Goal: Book appointment/travel/reservation

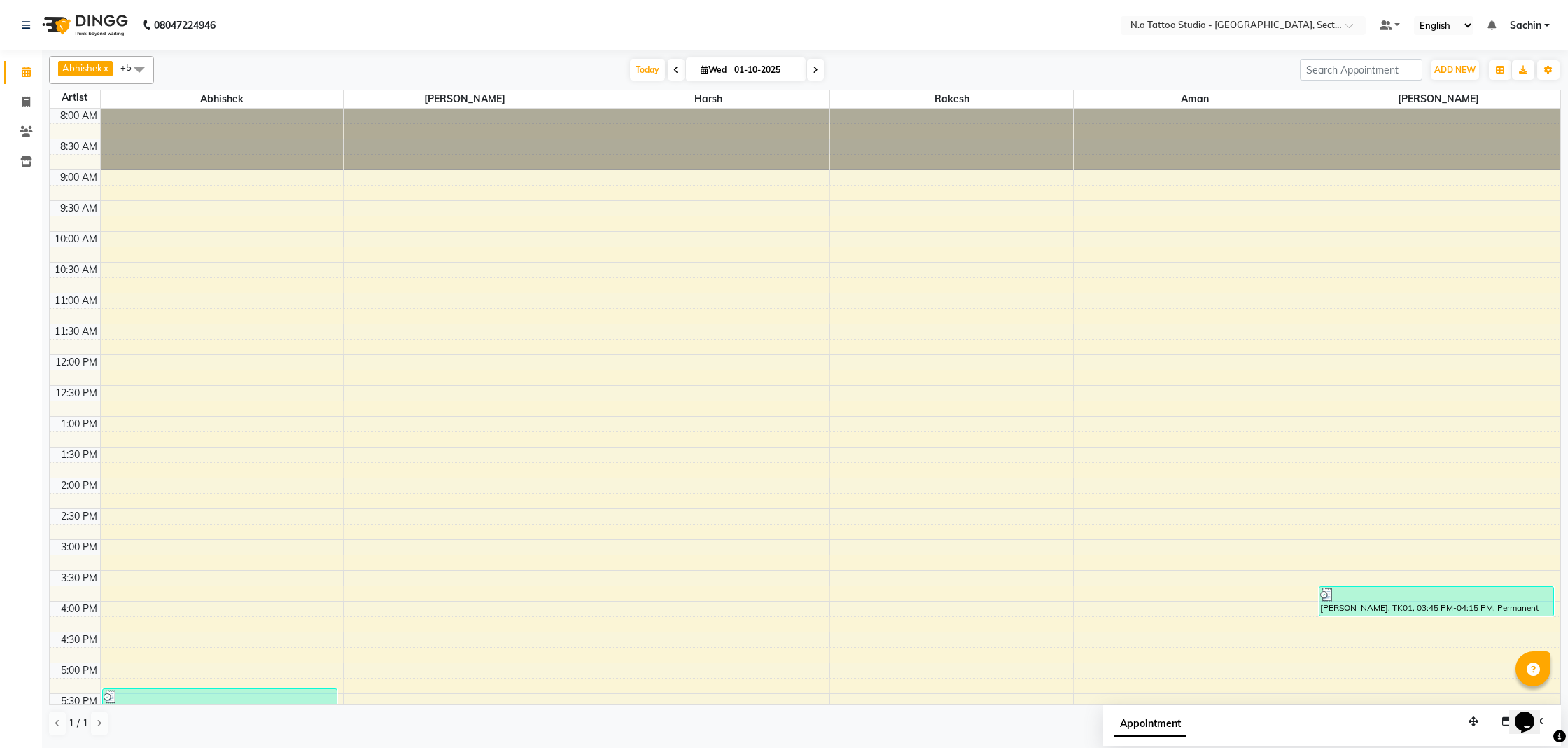
scroll to position [205, 0]
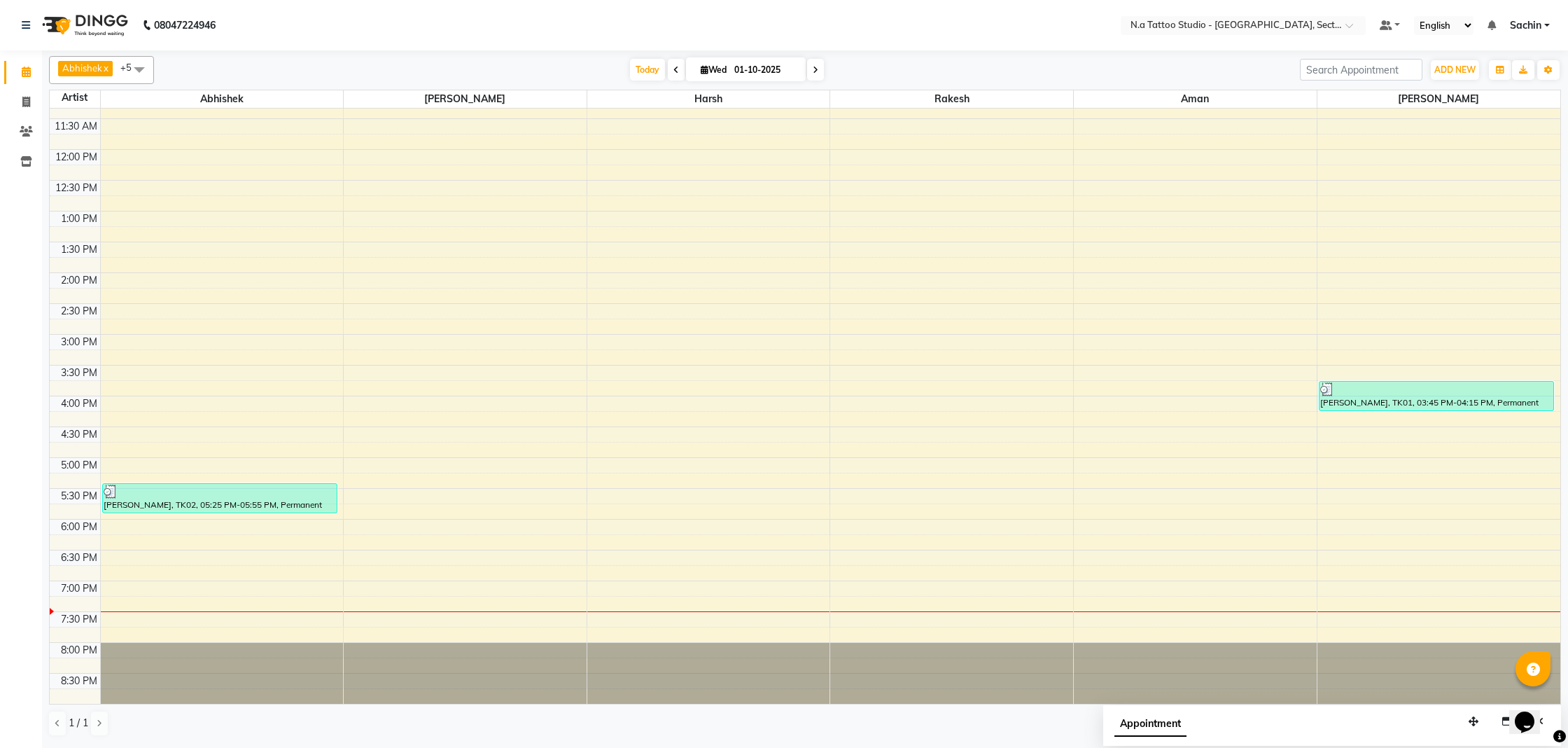
click at [766, 72] on input "01-10-2025" at bounding box center [766, 70] width 70 height 21
select select "10"
select select "2025"
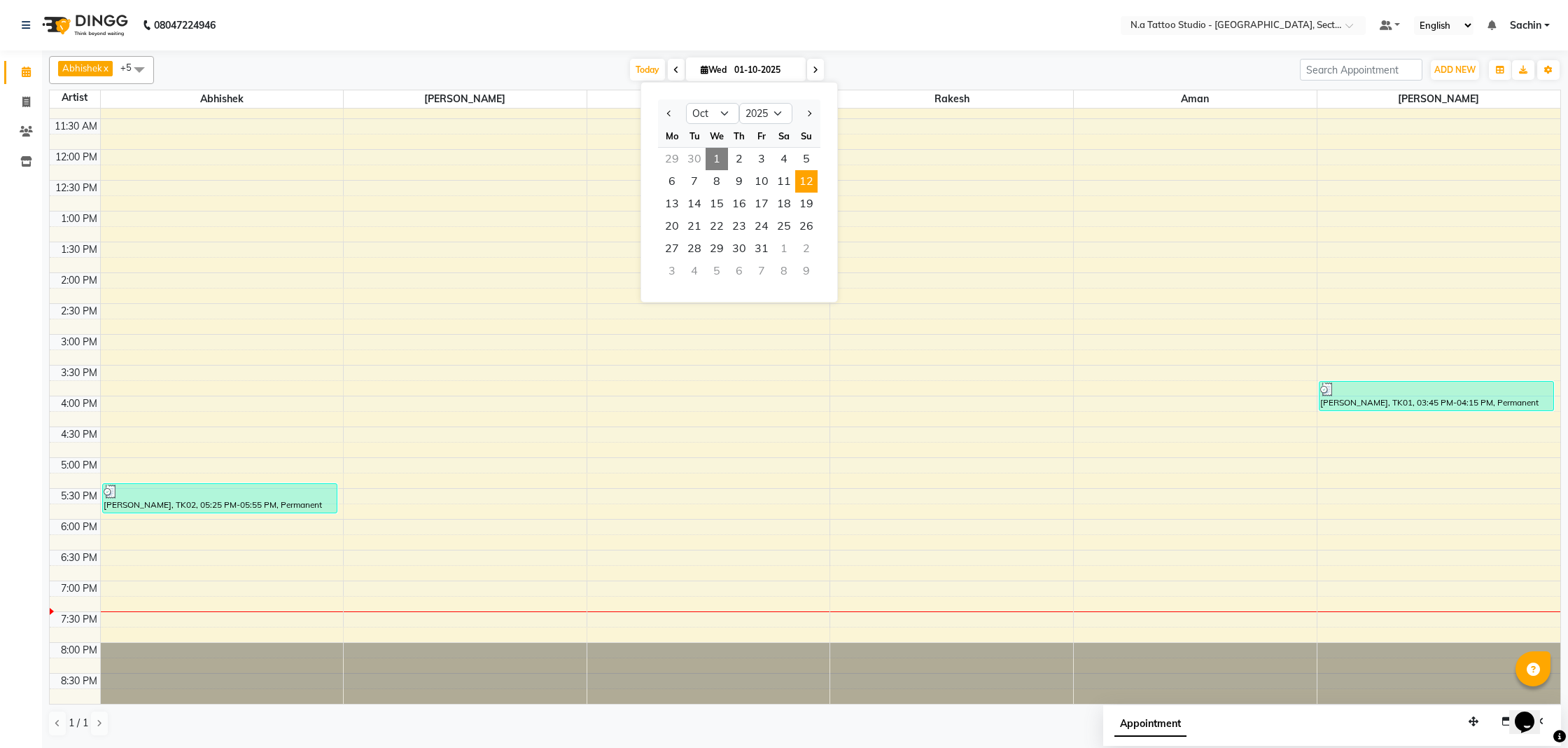
click at [814, 186] on span "12" at bounding box center [806, 182] width 22 height 22
type input "[DATE]"
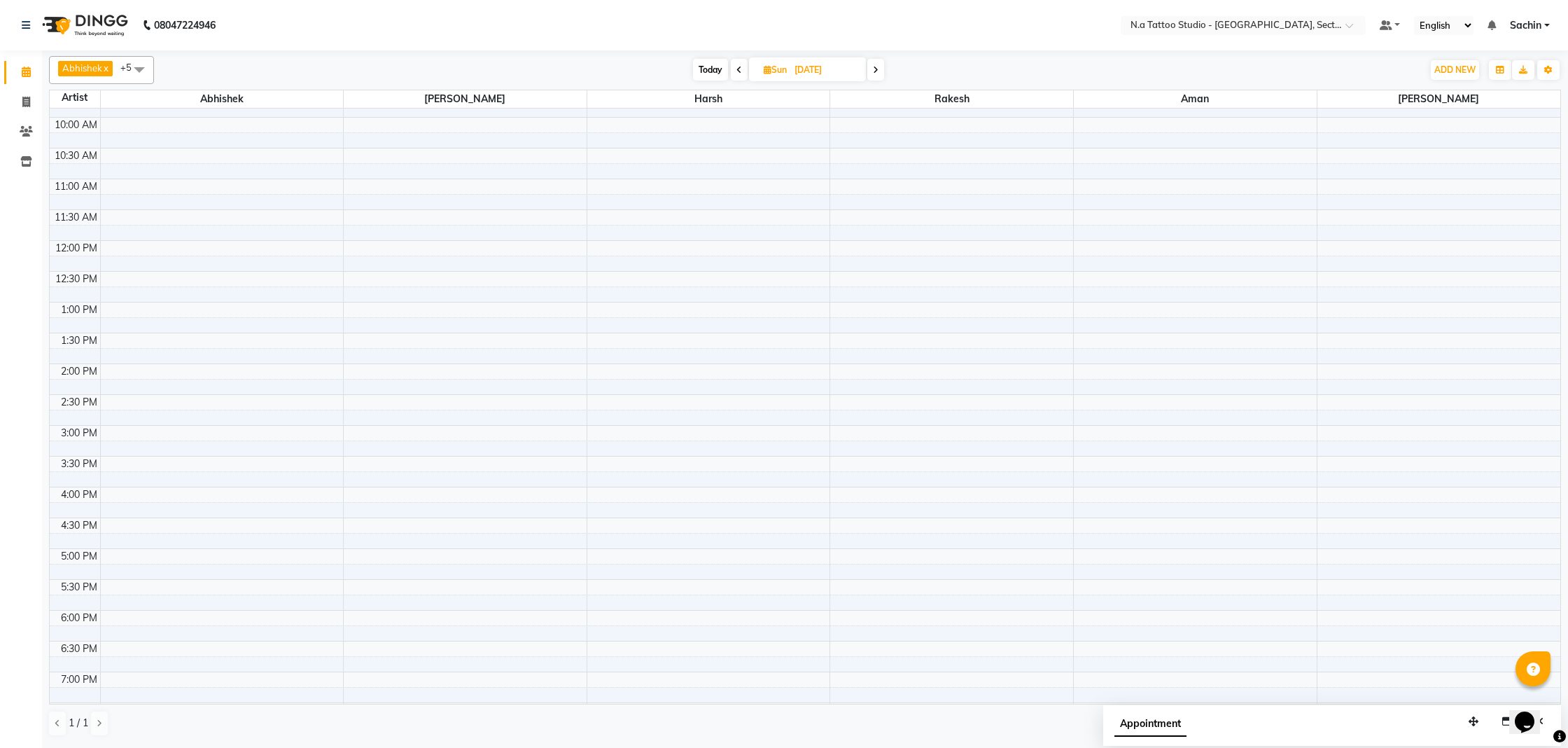
scroll to position [0, 0]
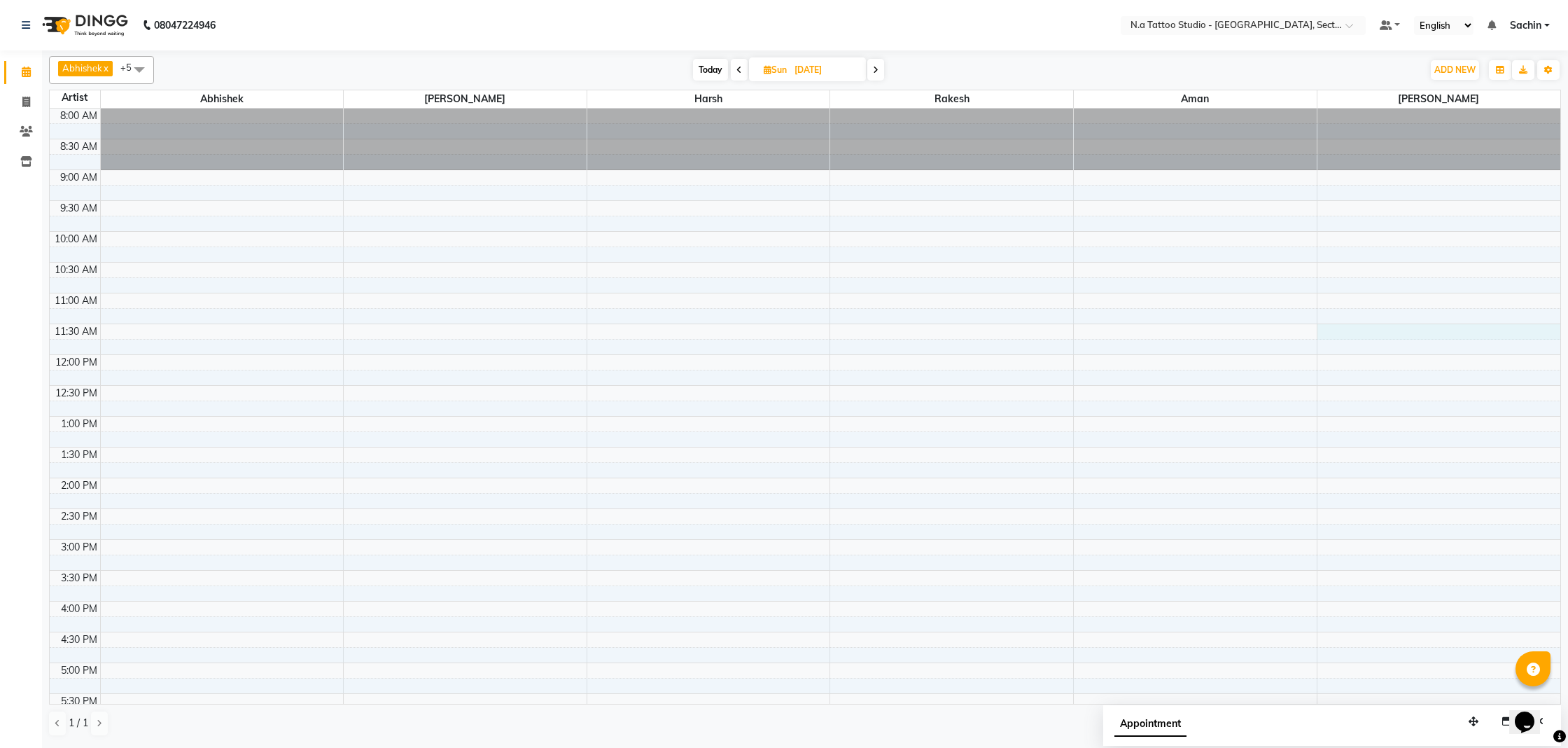
click at [1399, 331] on div "8:00 AM 8:30 AM 9:00 AM 9:30 AM 10:00 AM 10:30 AM 11:00 AM 11:30 AM 12:00 PM 12…" at bounding box center [805, 508] width 1511 height 800
select select "84973"
select select "tentative"
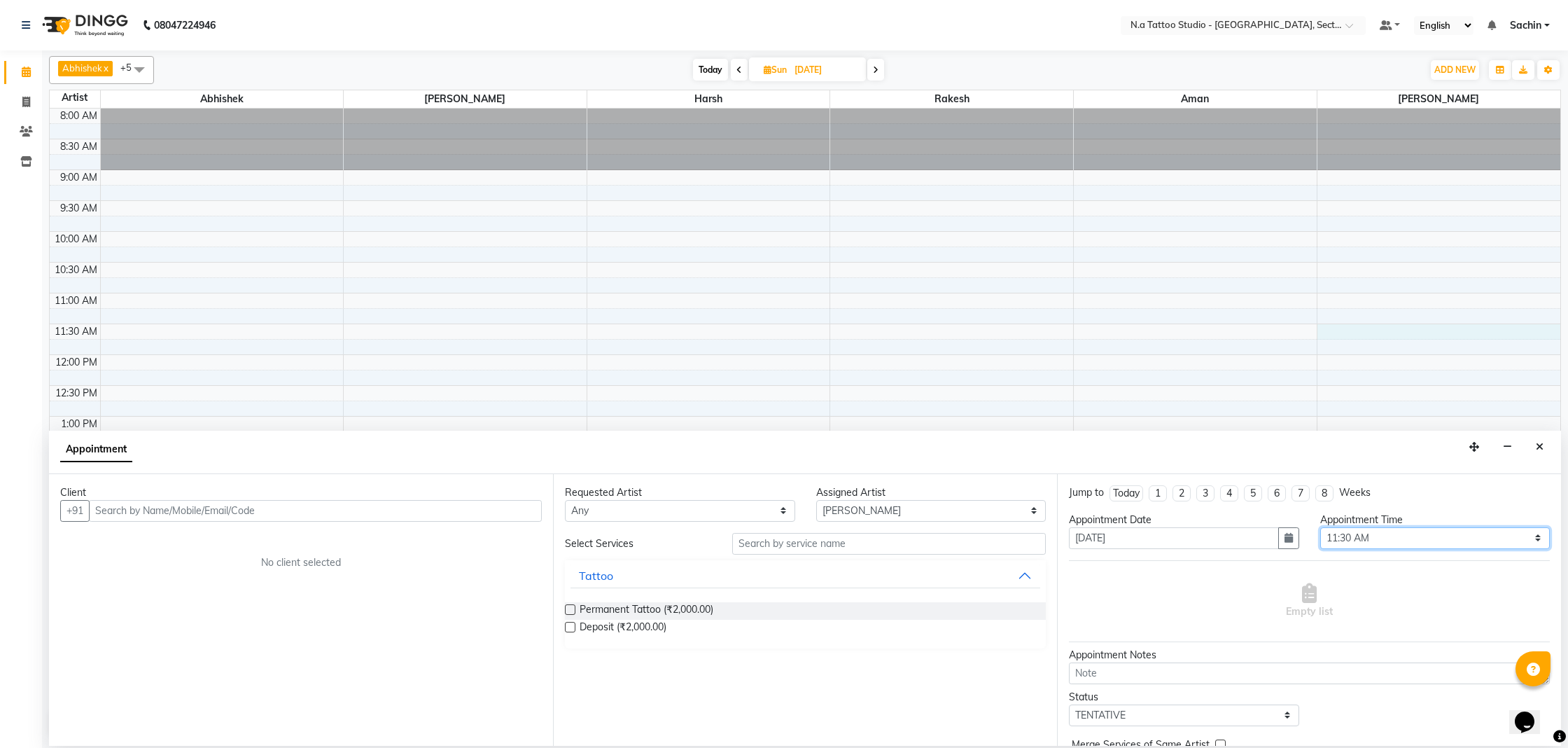
click at [1407, 540] on select "Select 09:00 AM 09:15 AM 09:30 AM 09:45 AM 10:00 AM 10:15 AM 10:30 AM 10:45 AM …" at bounding box center [1435, 538] width 230 height 22
select select "720"
click at [1320, 527] on select "Select 09:00 AM 09:15 AM 09:30 AM 09:45 AM 10:00 AM 10:15 AM 10:30 AM 10:45 AM …" at bounding box center [1435, 538] width 230 height 22
click at [240, 508] on input "text" at bounding box center [316, 510] width 453 height 22
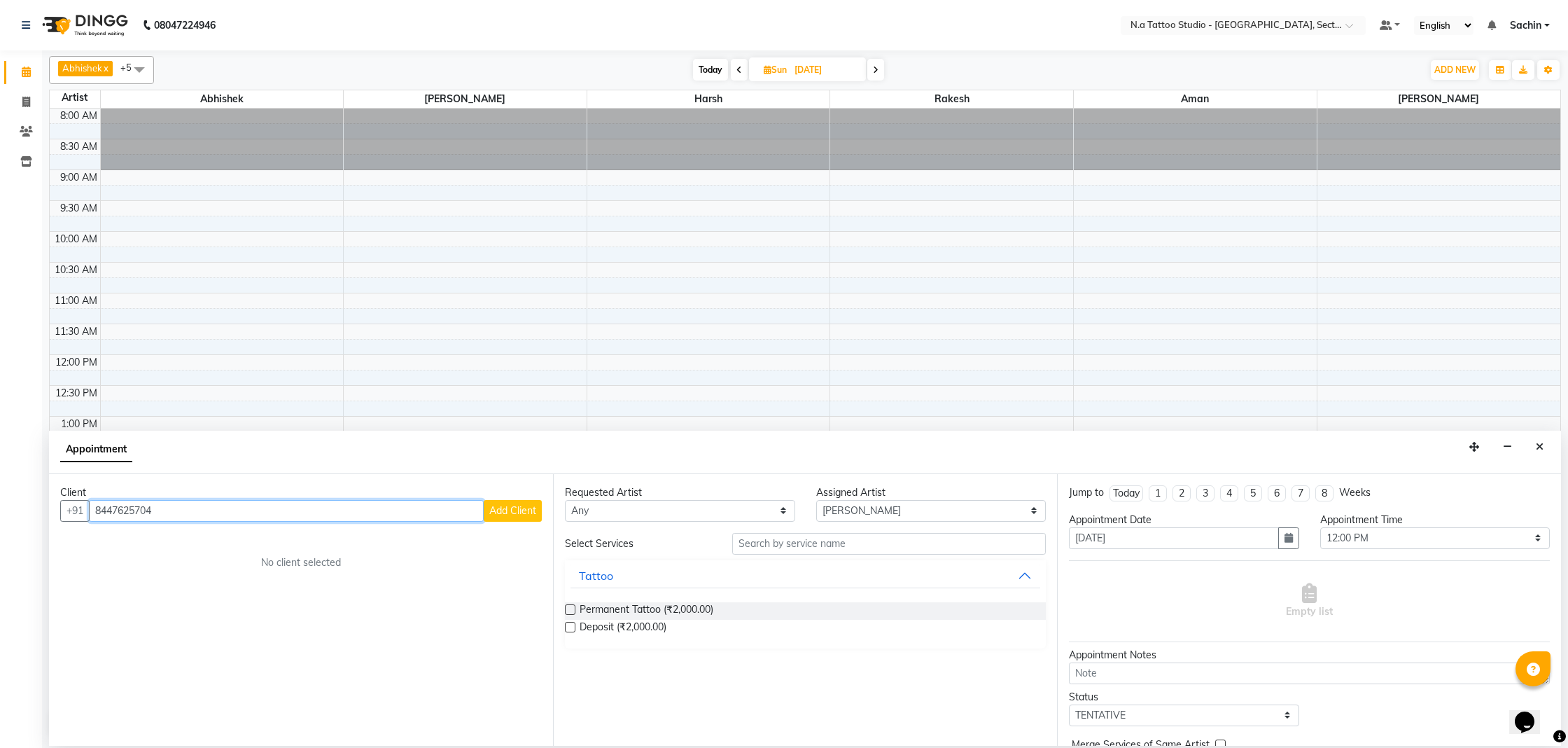
type input "8447625704"
click at [491, 506] on span "Add Client" at bounding box center [512, 511] width 47 height 13
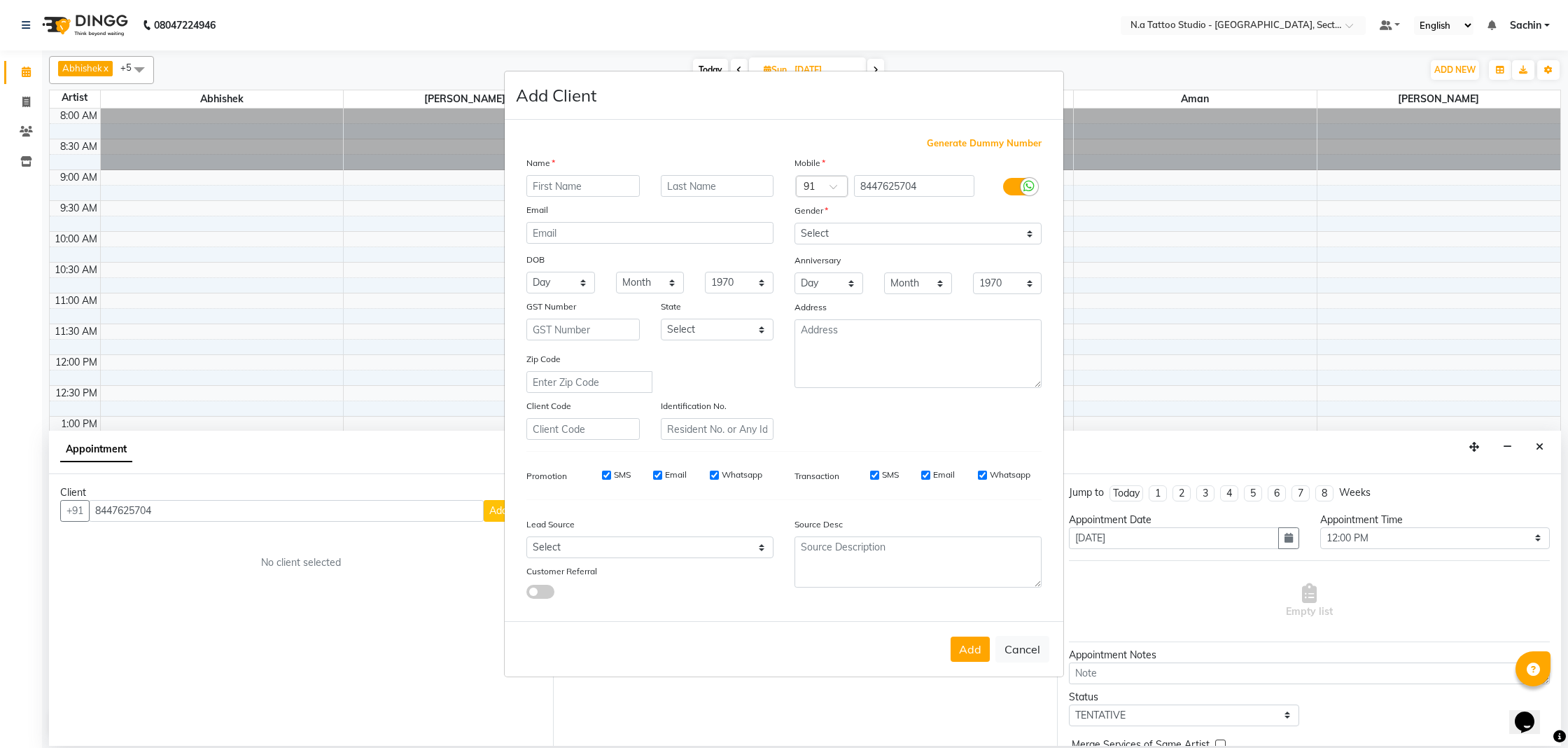
click at [574, 188] on input "text" at bounding box center [583, 186] width 113 height 22
drag, startPoint x: 190, startPoint y: 521, endPoint x: 186, endPoint y: 511, distance: 10.8
click at [190, 520] on ngb-modal-window "Add Client Generate Dummy Number Name Email DOB Day 01 02 03 04 05 06 07 08 09 …" at bounding box center [784, 374] width 1568 height 748
click at [186, 511] on ngb-modal-window "Add Client Generate Dummy Number Name Email DOB Day 01 02 03 04 05 06 07 08 09 …" at bounding box center [784, 374] width 1568 height 748
drag, startPoint x: 1029, startPoint y: 647, endPoint x: 923, endPoint y: 563, distance: 135.2
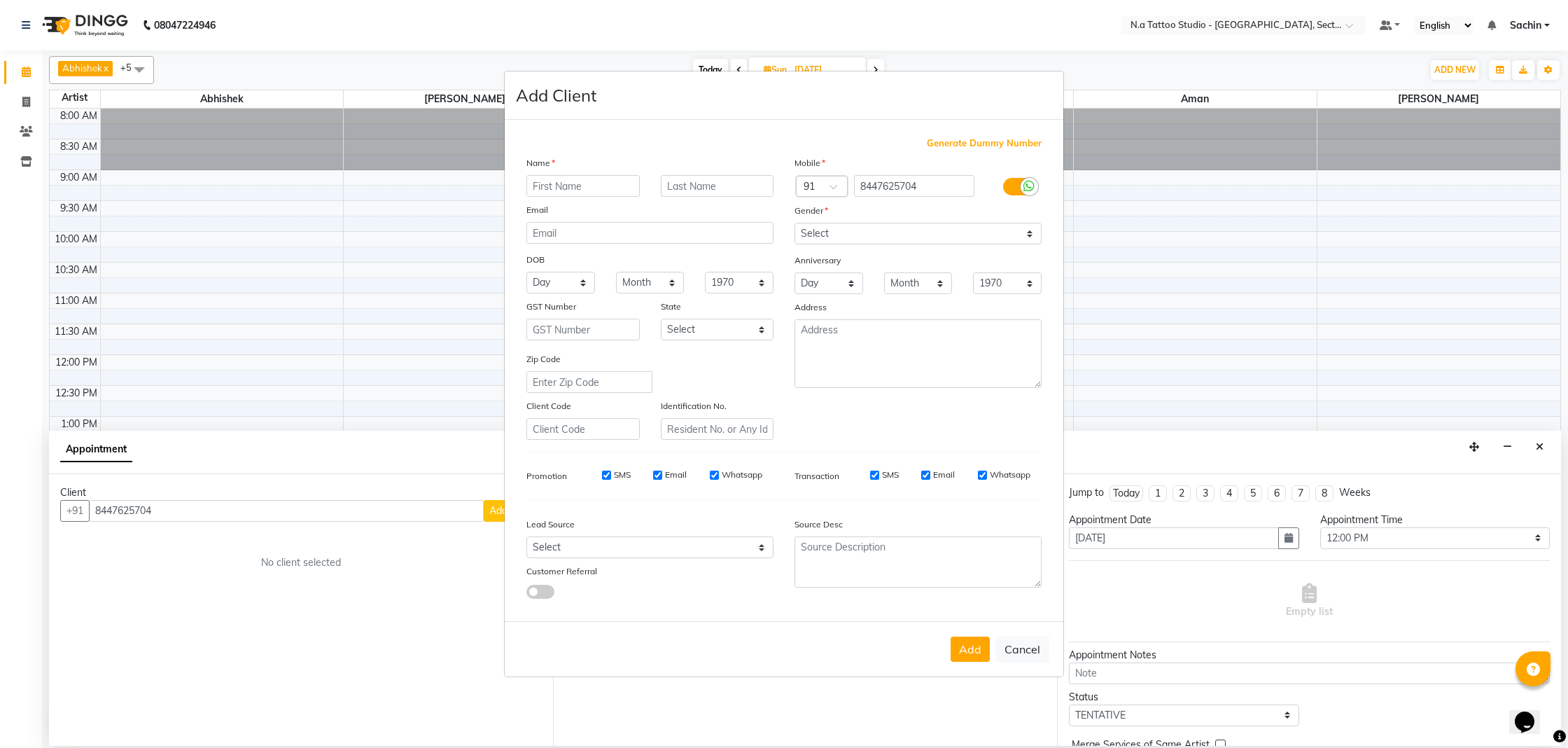
click at [1029, 644] on button "Cancel" at bounding box center [1023, 648] width 54 height 26
select select
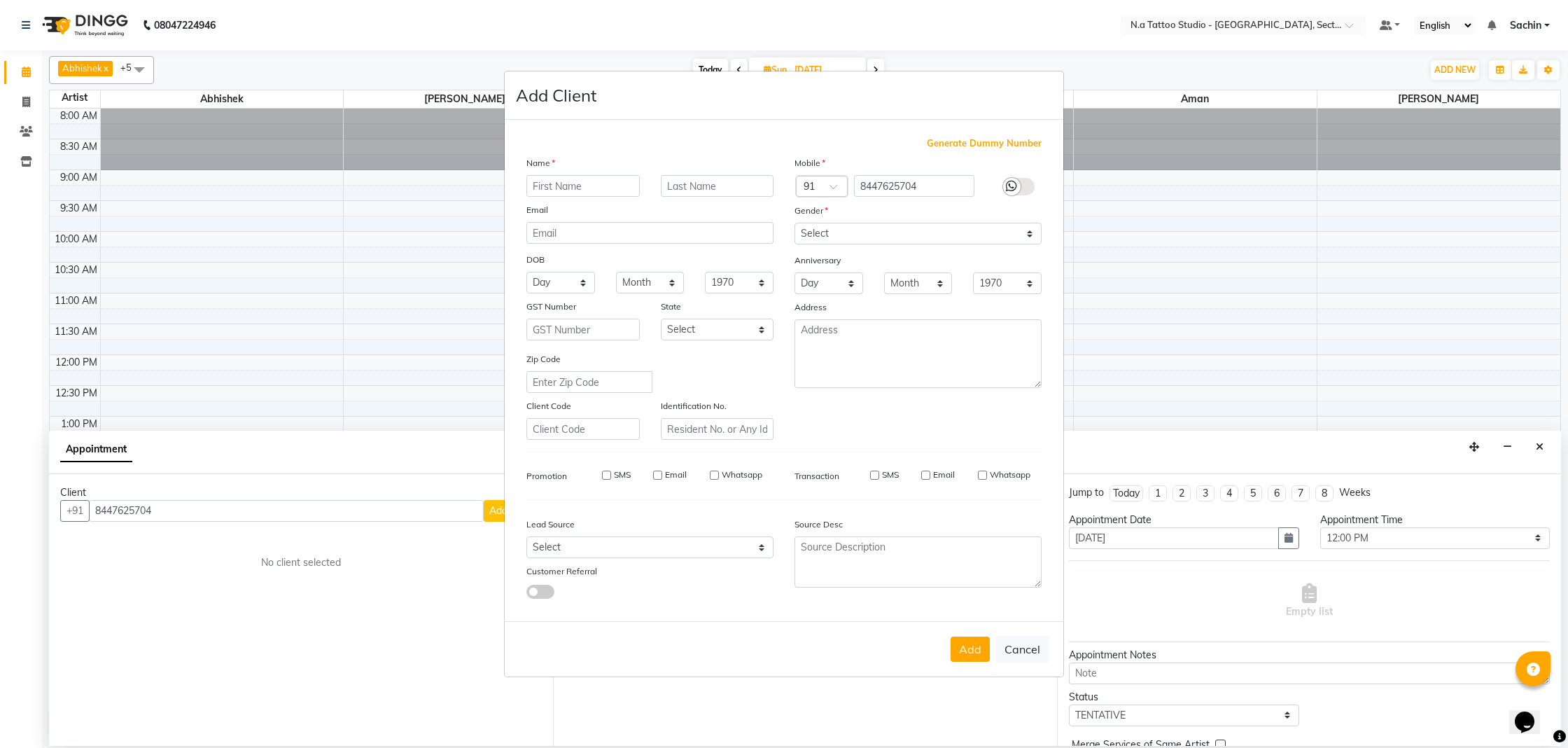
select select
checkbox input "false"
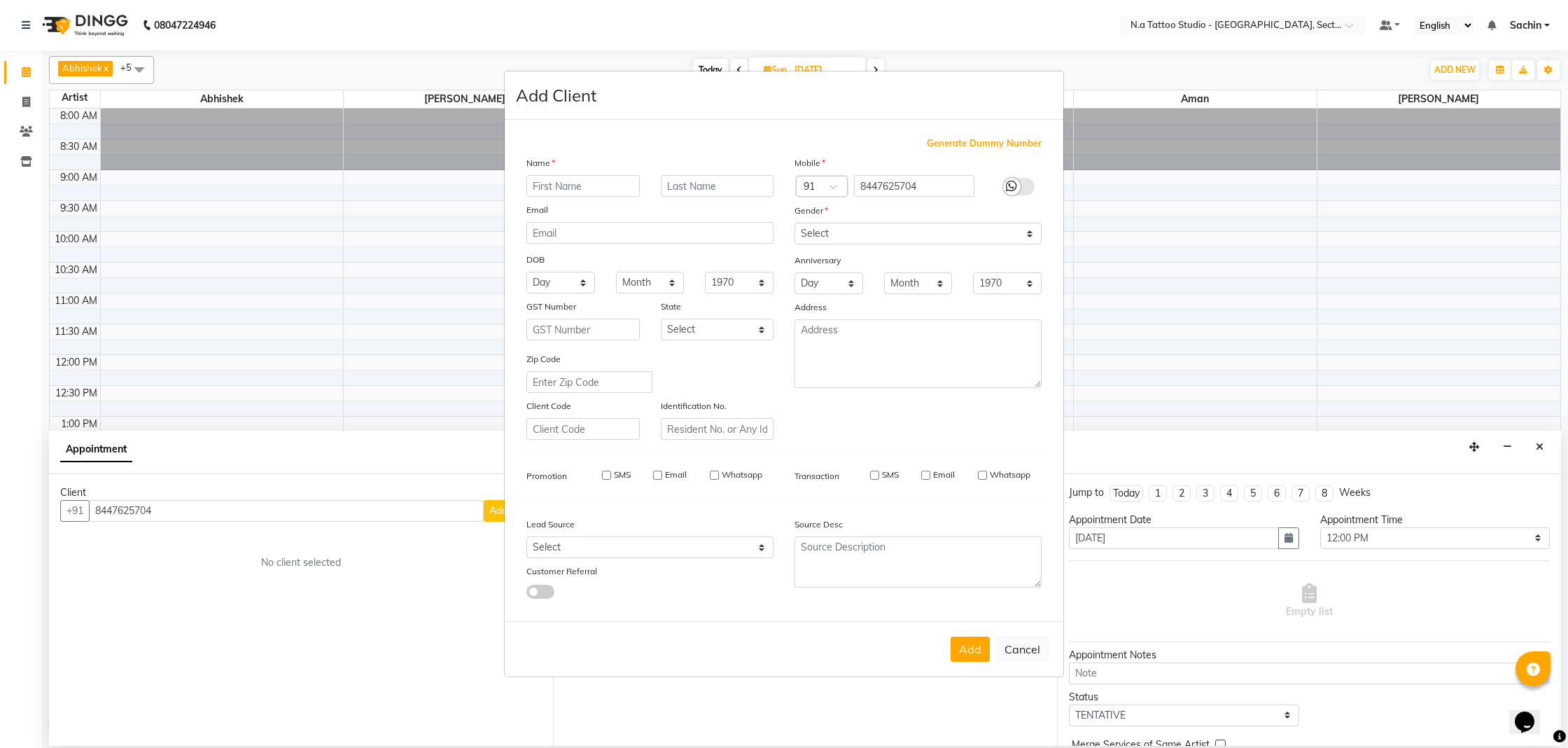
checkbox input "false"
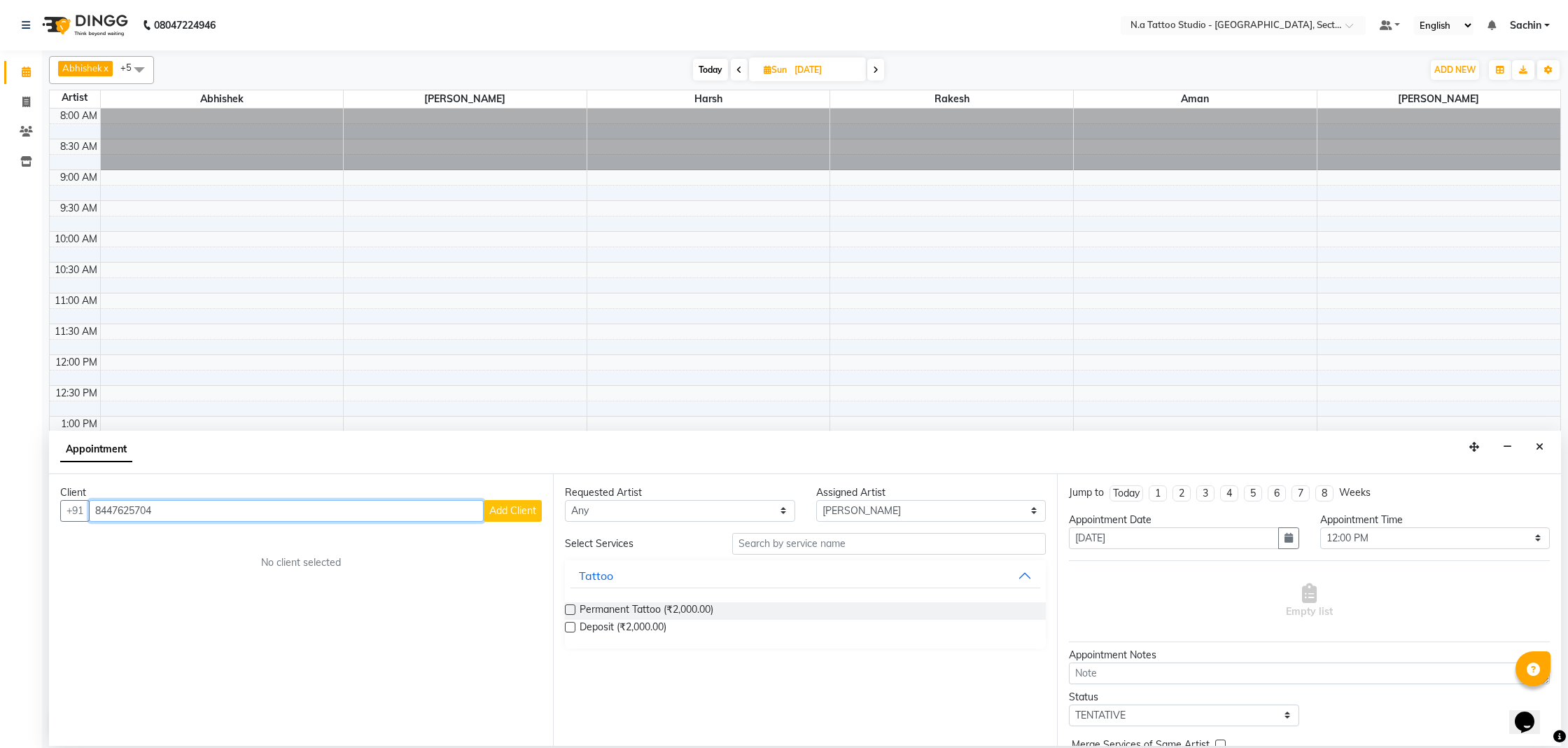
click at [240, 503] on input "8447625704" at bounding box center [287, 510] width 395 height 22
click at [182, 505] on input "8447625704" at bounding box center [287, 510] width 395 height 22
drag, startPoint x: 171, startPoint y: 505, endPoint x: 76, endPoint y: 515, distance: 95.5
click at [75, 515] on div "[PHONE_NUMBER] Add Client" at bounding box center [301, 510] width 482 height 22
paste input "84476 25704"
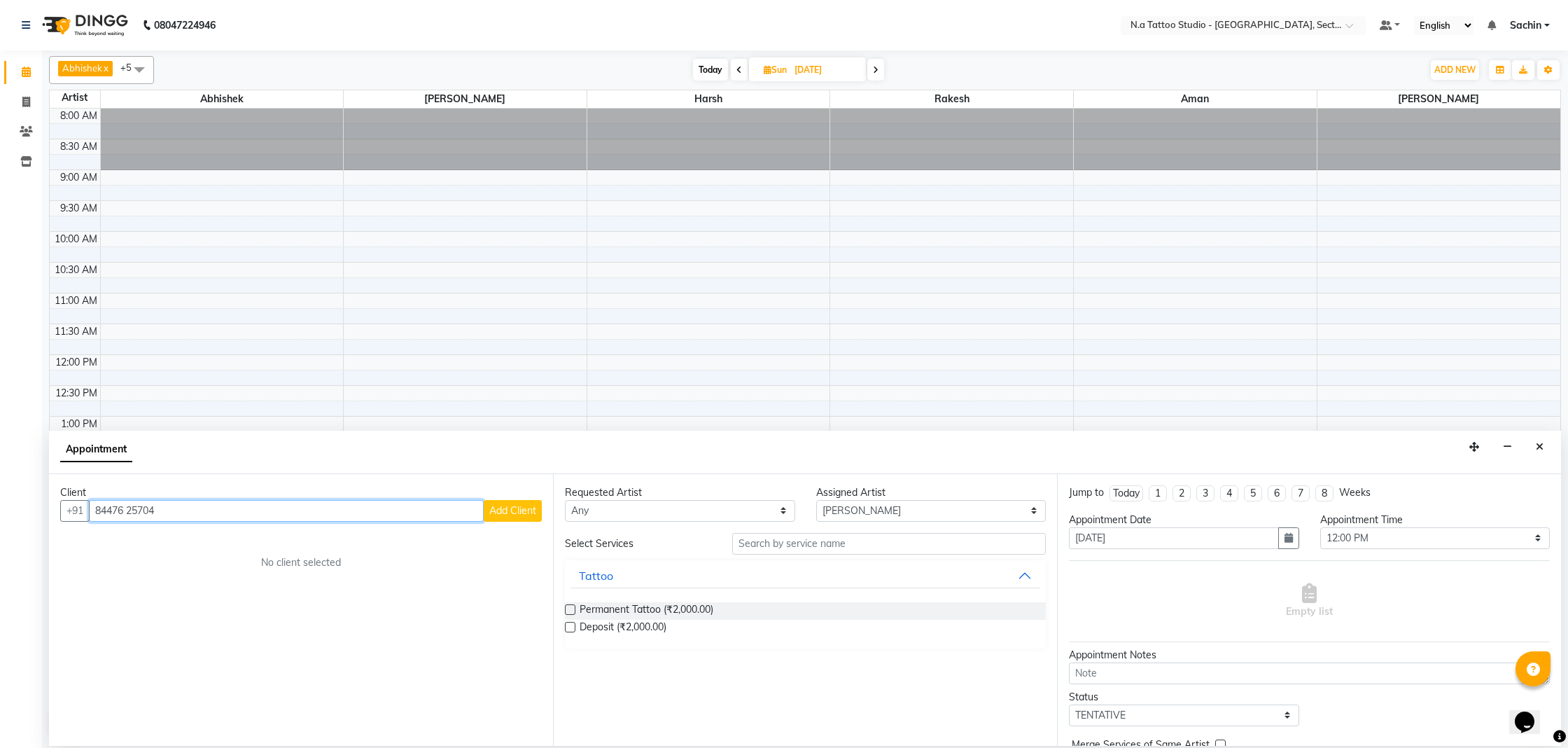
click at [129, 511] on input "84476 25704" at bounding box center [287, 510] width 395 height 22
type input "8447625704"
click at [497, 510] on span "Add Client" at bounding box center [512, 511] width 47 height 13
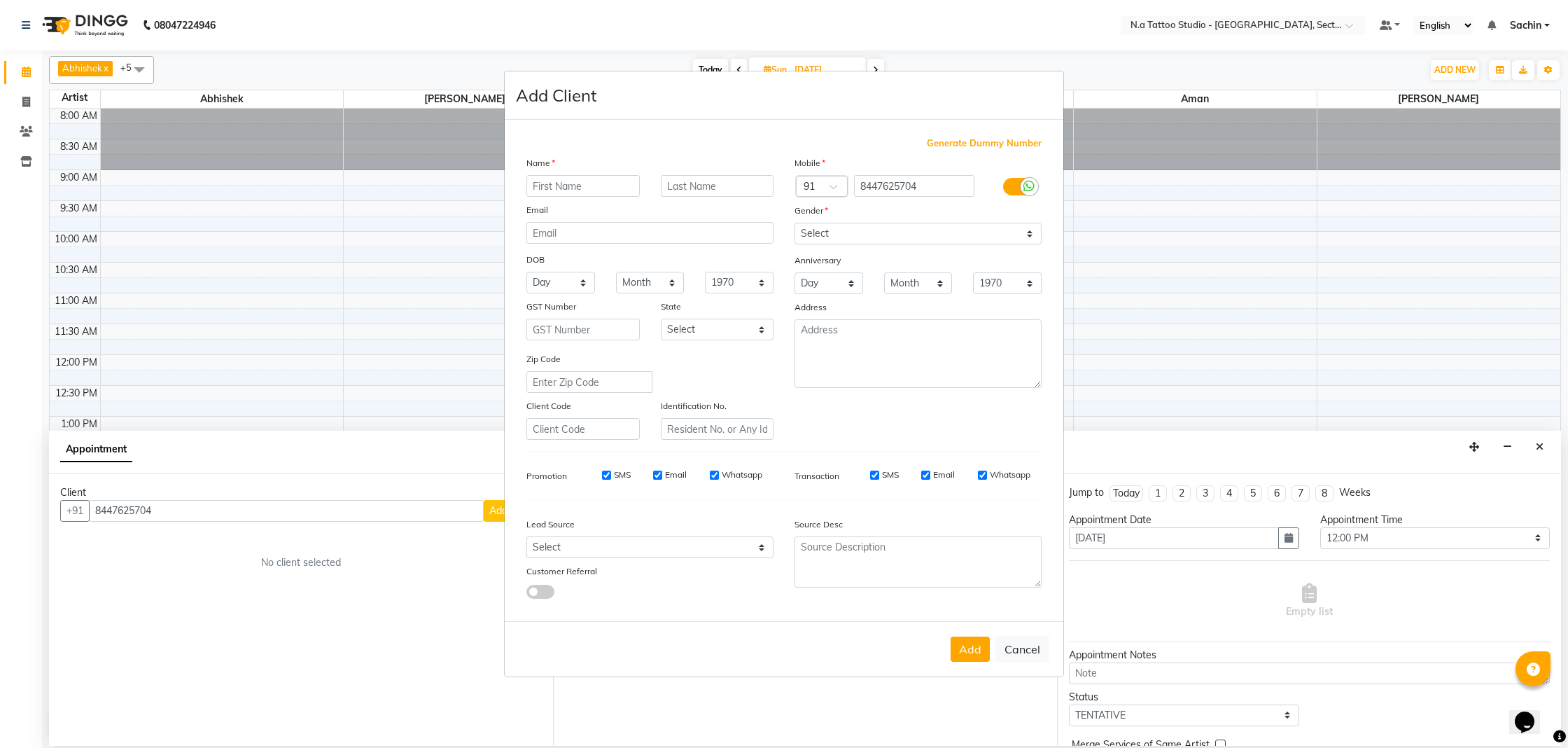
click at [569, 190] on input "text" at bounding box center [583, 186] width 113 height 22
type input "[PERSON_NAME]"
click at [586, 227] on input "email" at bounding box center [650, 233] width 247 height 22
type input "[EMAIL_ADDRESS][DOMAIN_NAME]"
click at [917, 233] on select "Select [DEMOGRAPHIC_DATA] [DEMOGRAPHIC_DATA] Other Prefer Not To Say" at bounding box center [918, 233] width 247 height 22
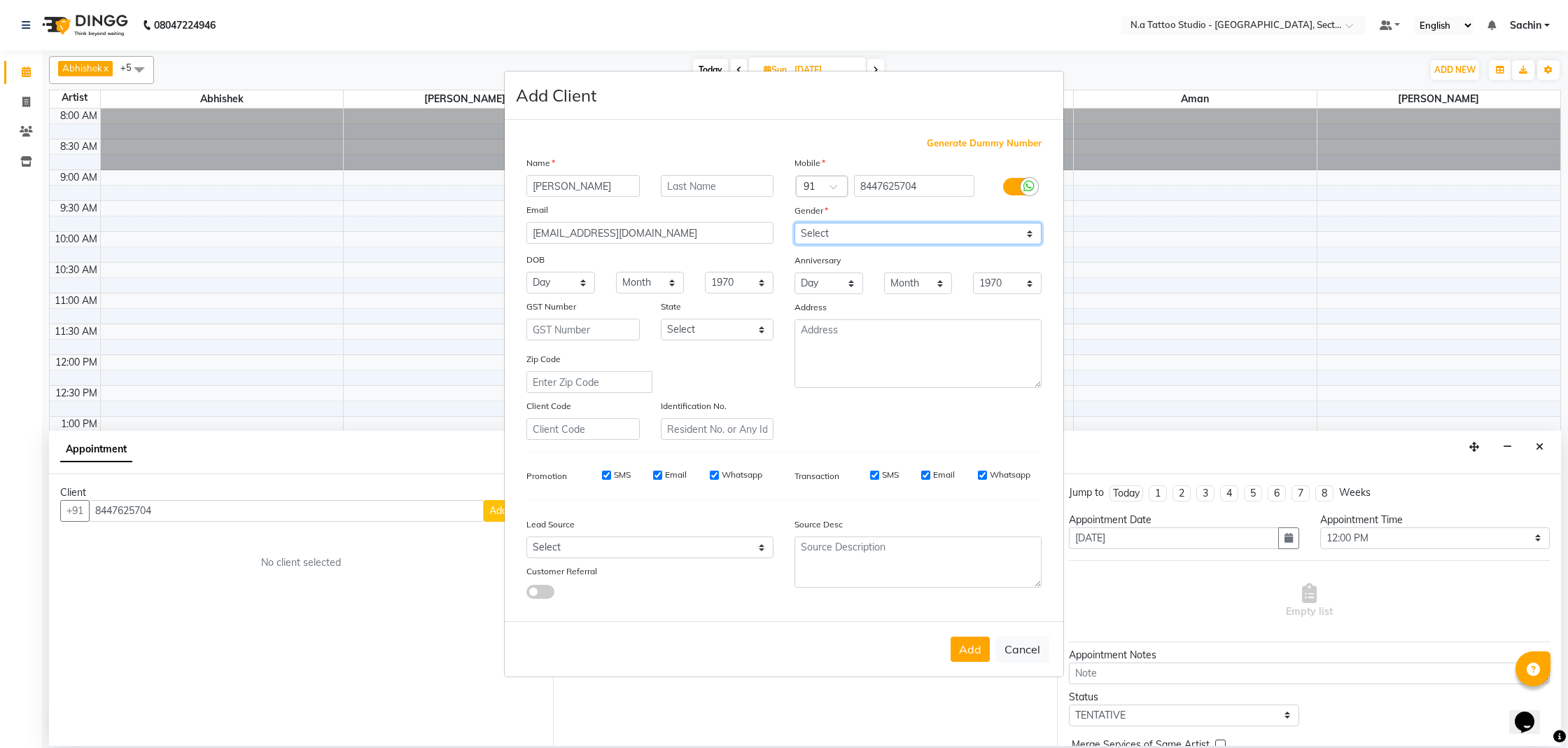
click at [794, 222] on select "Select [DEMOGRAPHIC_DATA] [DEMOGRAPHIC_DATA] Other Prefer Not To Say" at bounding box center [918, 233] width 247 height 22
click at [863, 222] on div "Select [DEMOGRAPHIC_DATA] [DEMOGRAPHIC_DATA] Other Prefer Not To Say" at bounding box center [918, 233] width 269 height 22
click at [860, 231] on select "Select [DEMOGRAPHIC_DATA] [DEMOGRAPHIC_DATA] Other Prefer Not To Say" at bounding box center [918, 233] width 247 height 22
select select "[DEMOGRAPHIC_DATA]"
click at [794, 222] on select "Select [DEMOGRAPHIC_DATA] [DEMOGRAPHIC_DATA] Other Prefer Not To Say" at bounding box center [918, 233] width 247 height 22
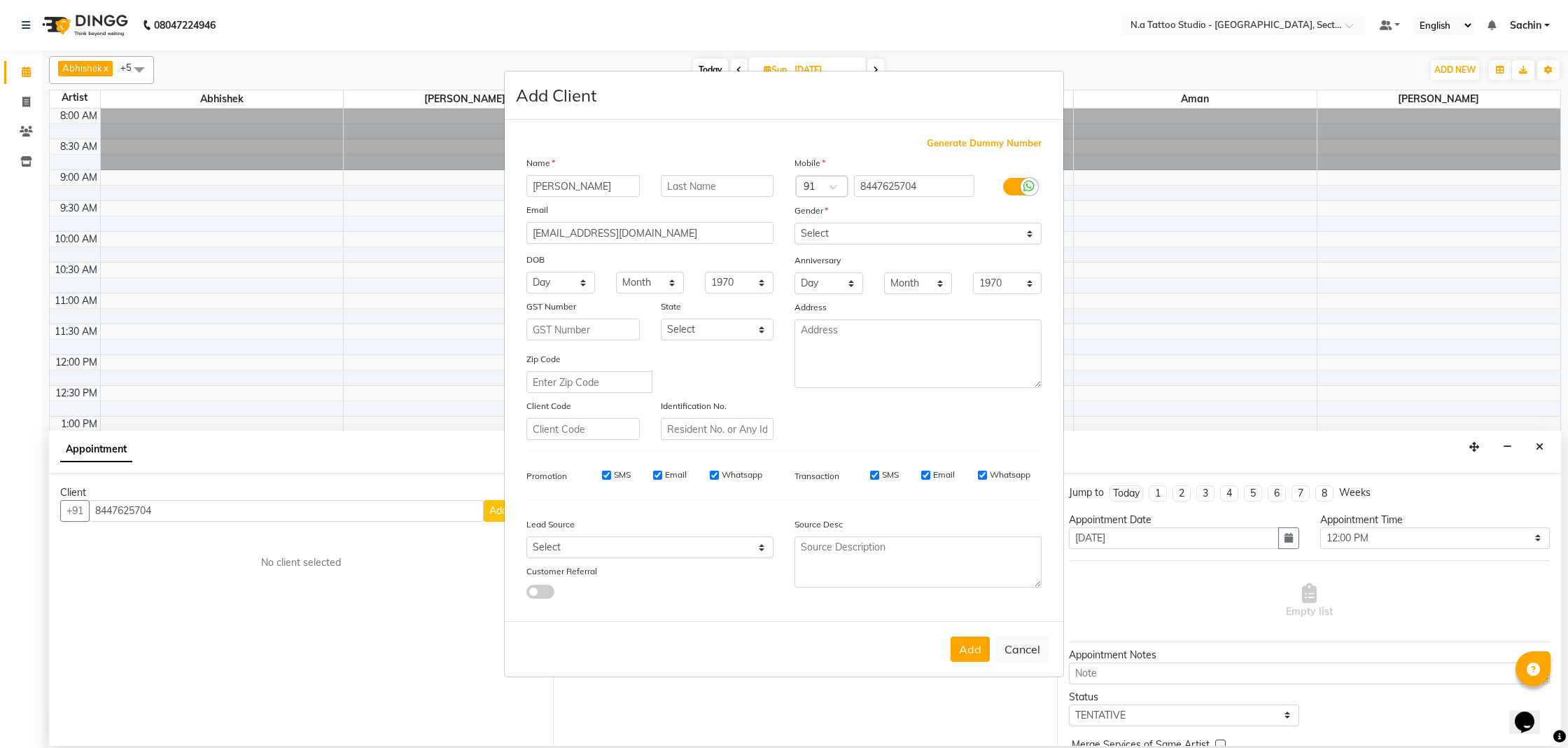
click at [967, 644] on button "Add" at bounding box center [970, 649] width 39 height 25
type input "84******04"
select select
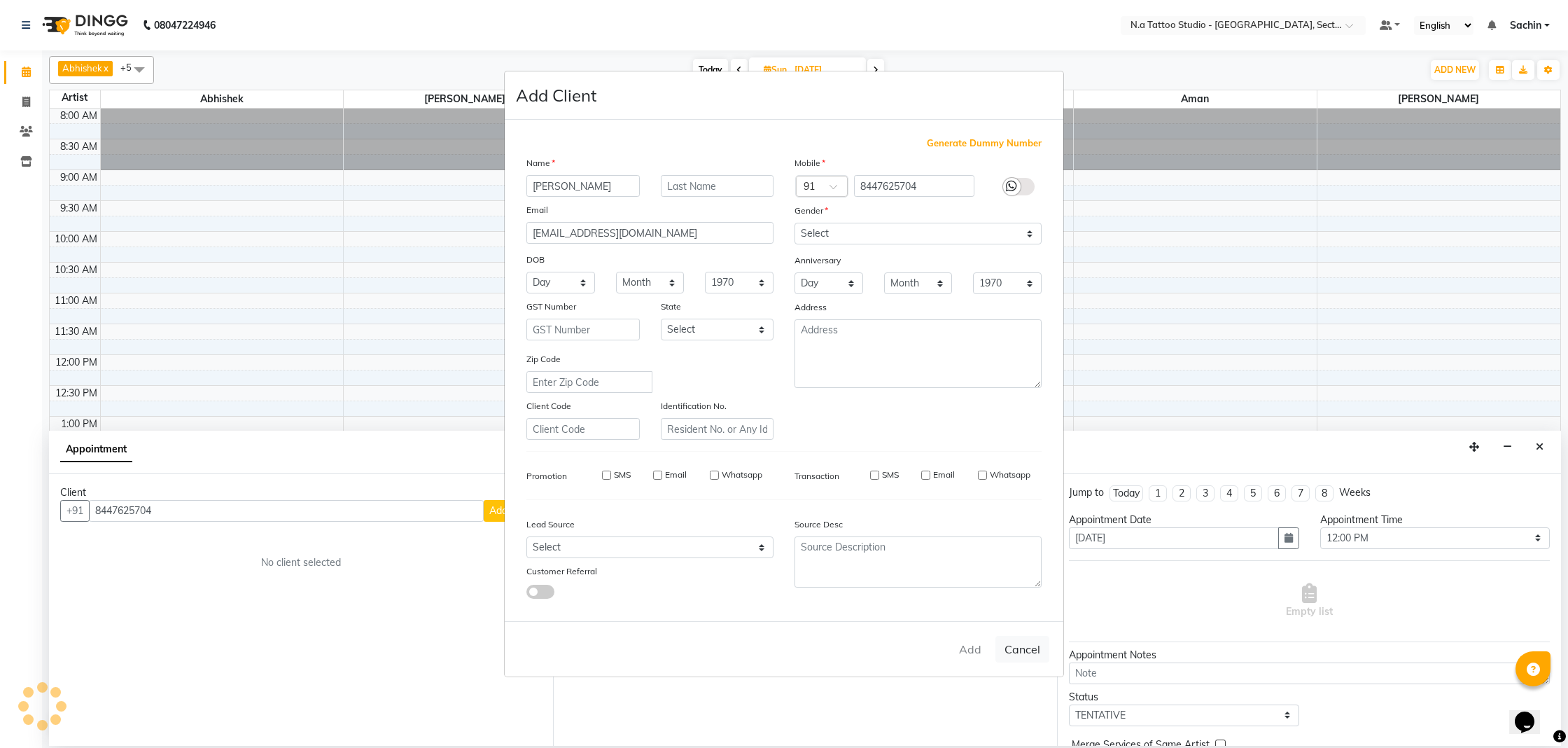
select select
checkbox input "false"
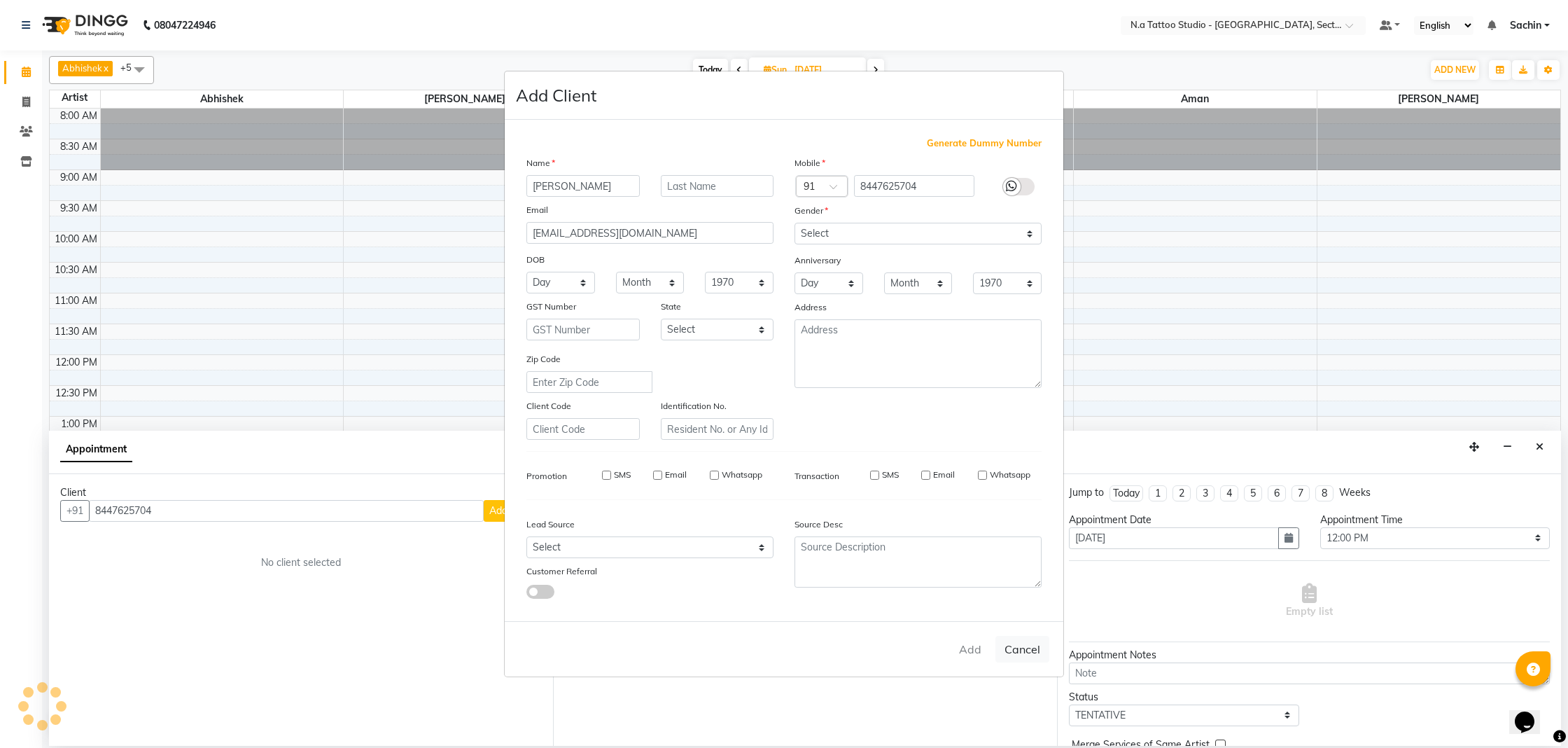
checkbox input "false"
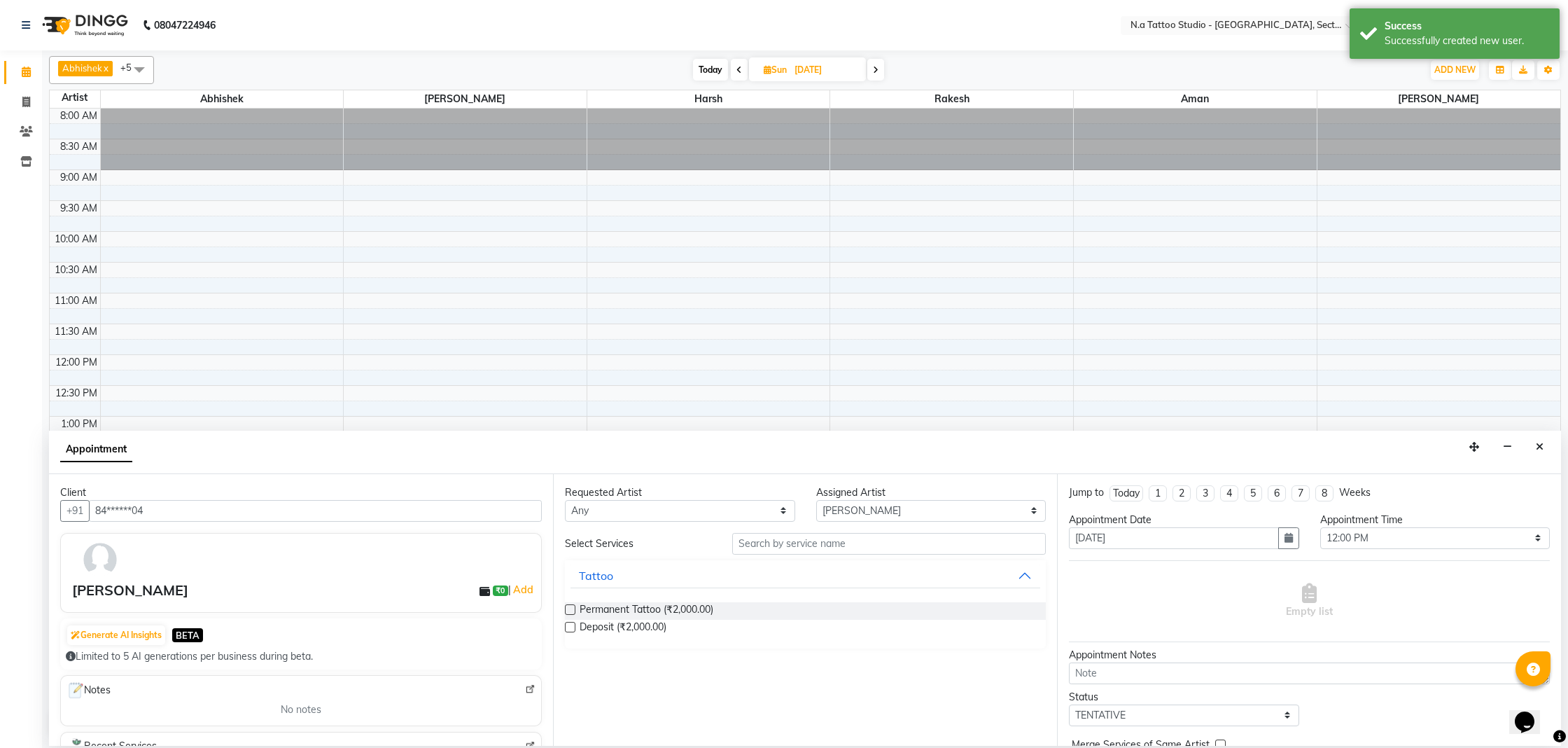
drag, startPoint x: 617, startPoint y: 609, endPoint x: 1165, endPoint y: 627, distance: 548.3
click at [641, 612] on span "Permanent Tattoo (₹2,000.00)" at bounding box center [647, 611] width 134 height 18
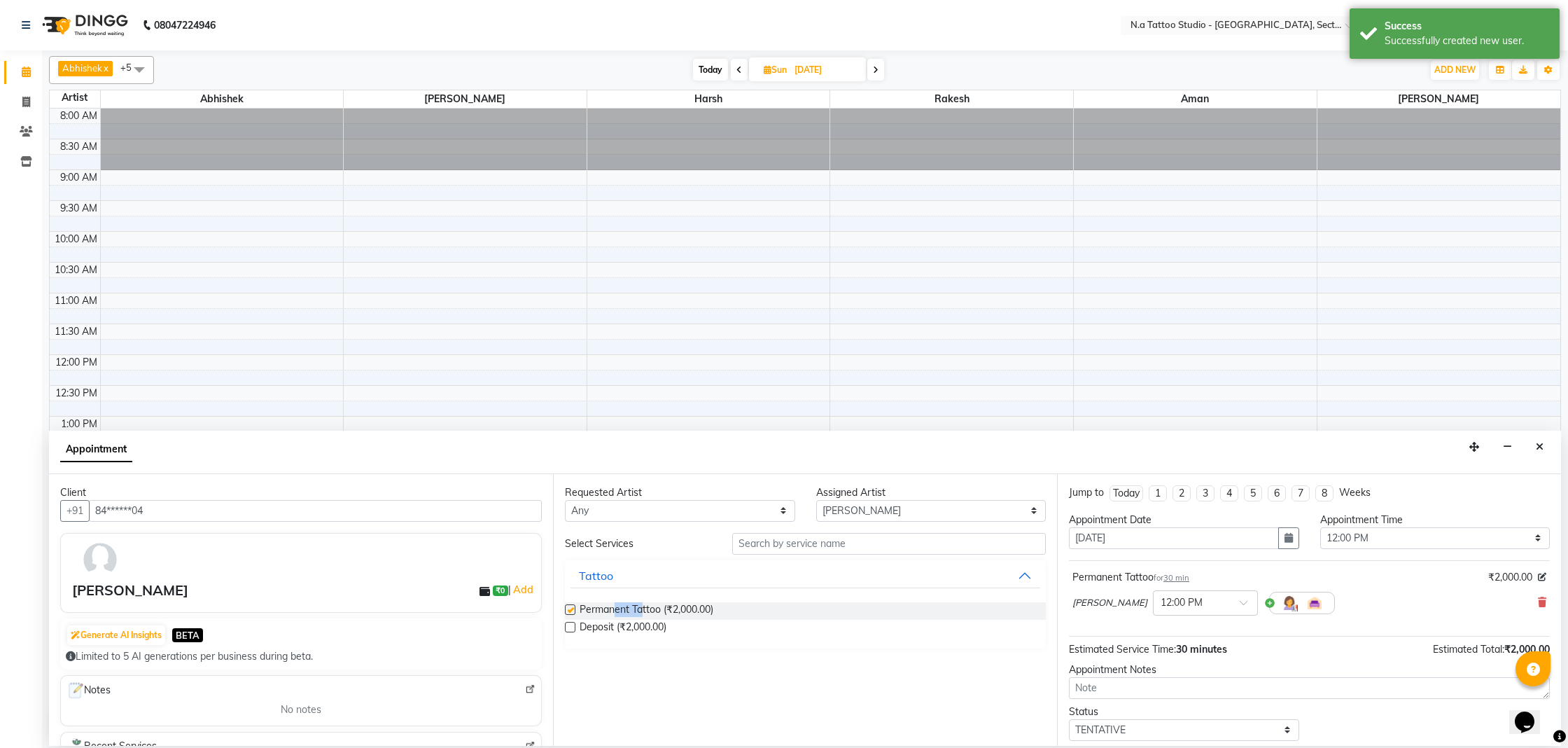
checkbox input "false"
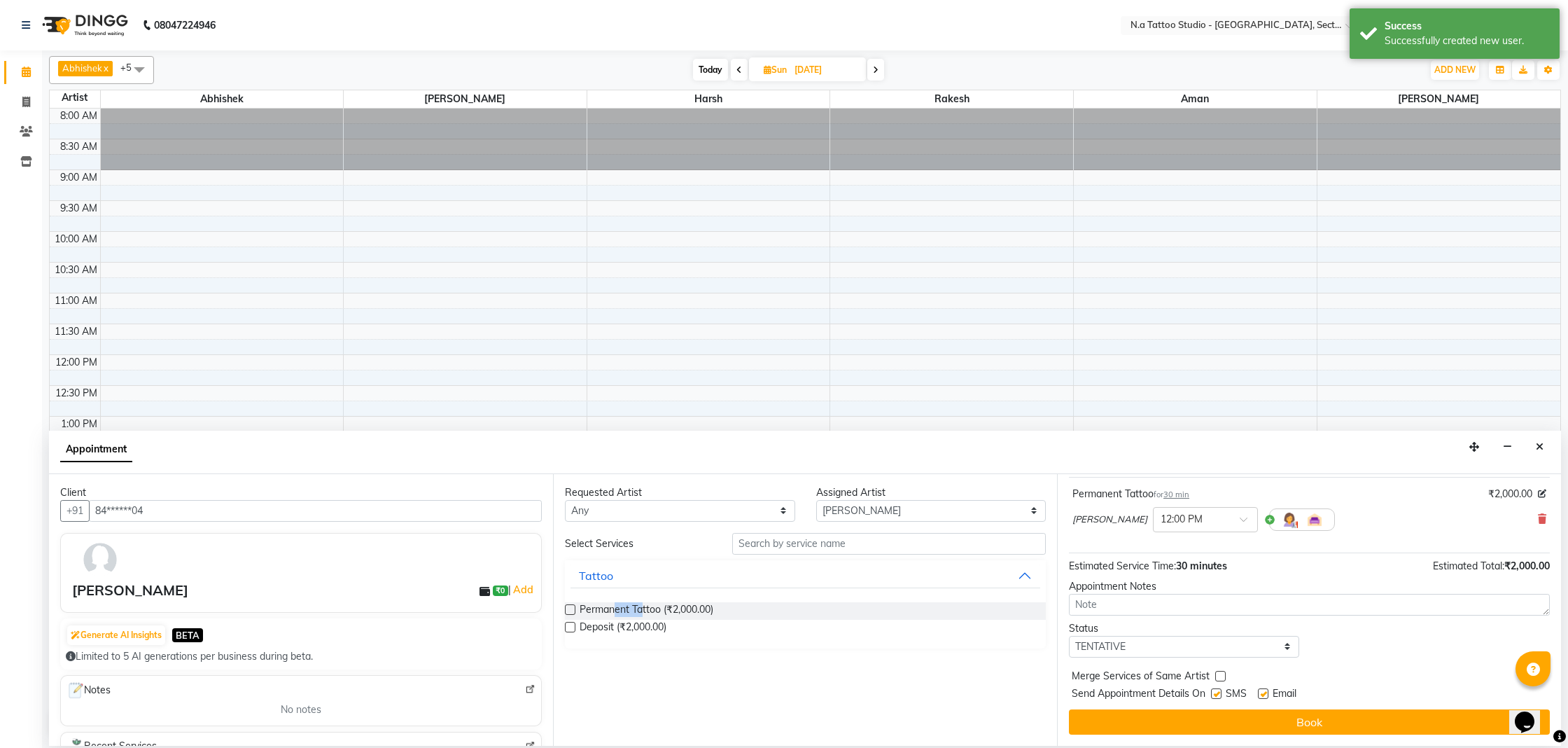
click at [1311, 725] on button "Book" at bounding box center [1310, 722] width 481 height 25
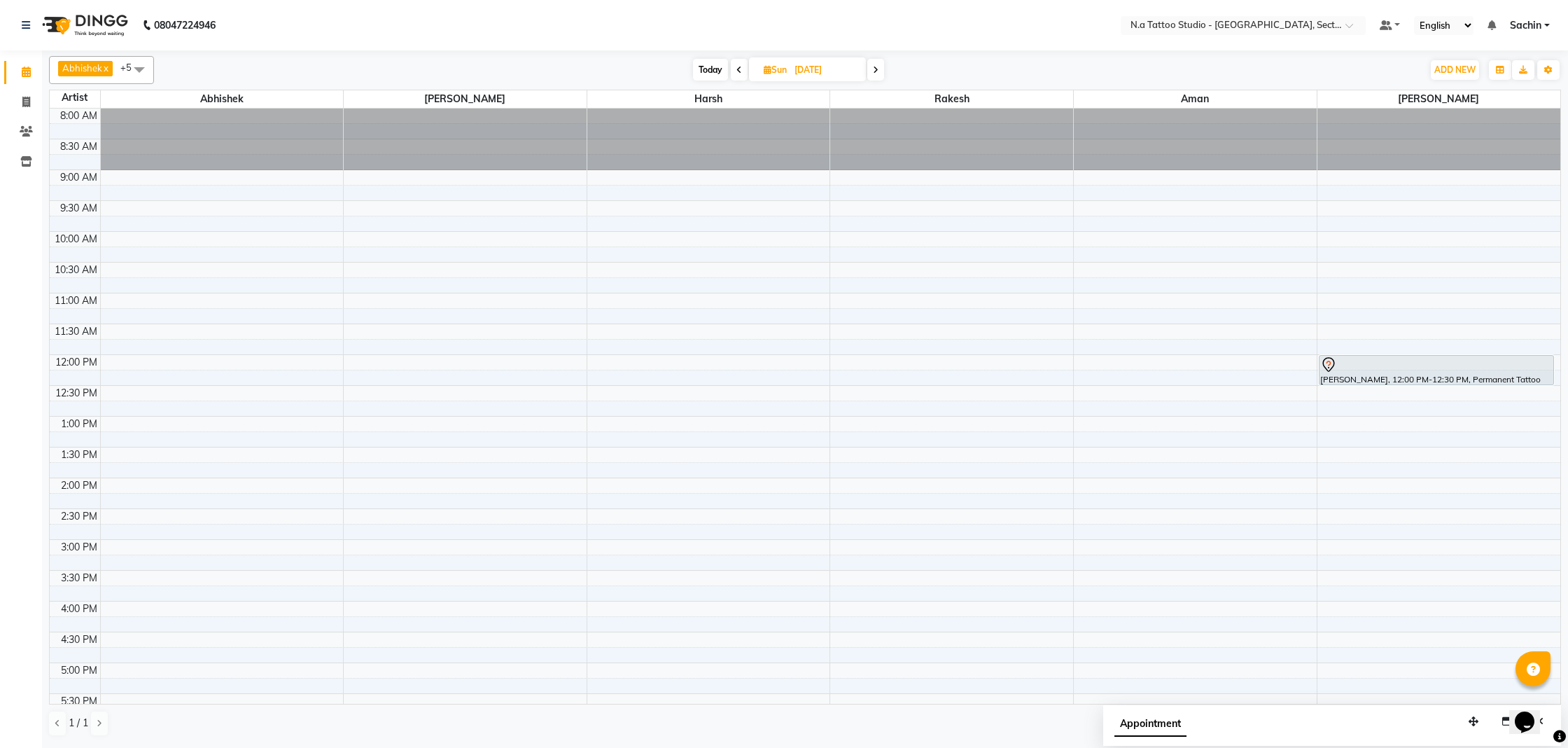
click at [709, 70] on span "Today" at bounding box center [711, 69] width 35 height 22
type input "01-10-2025"
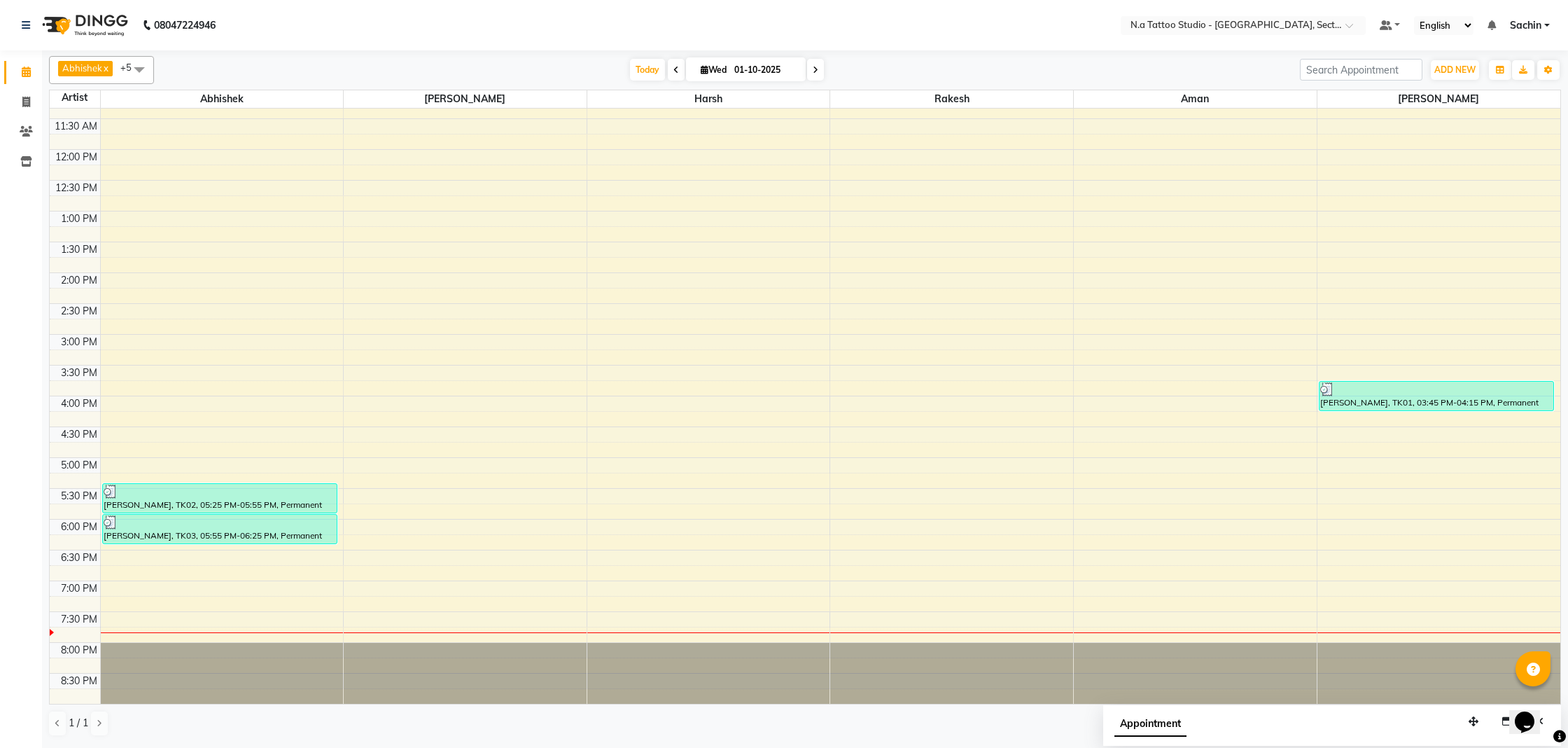
scroll to position [0, 0]
